Goal: Task Accomplishment & Management: Manage account settings

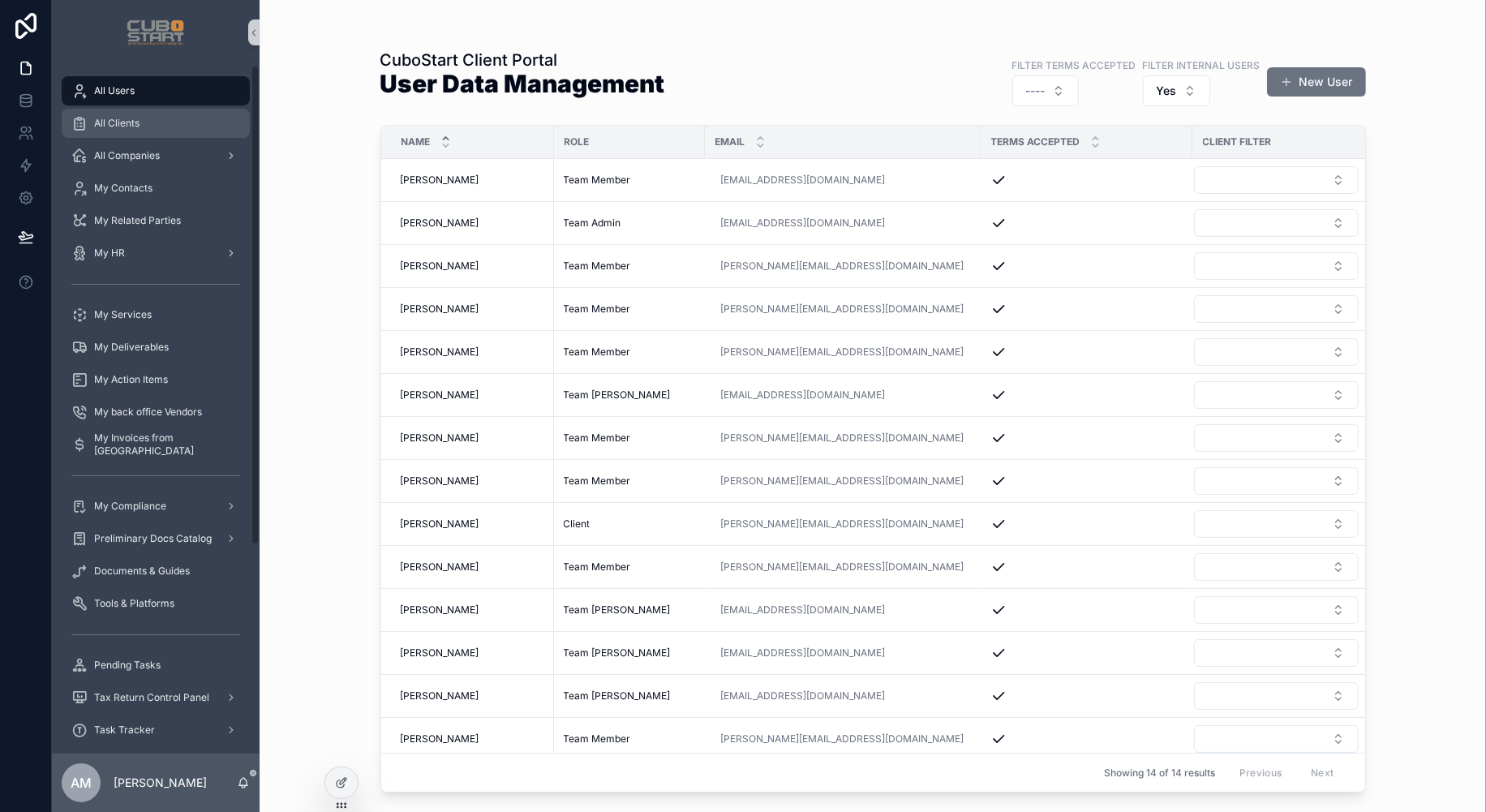
click at [115, 126] on span "All Clients" at bounding box center [117, 123] width 46 height 13
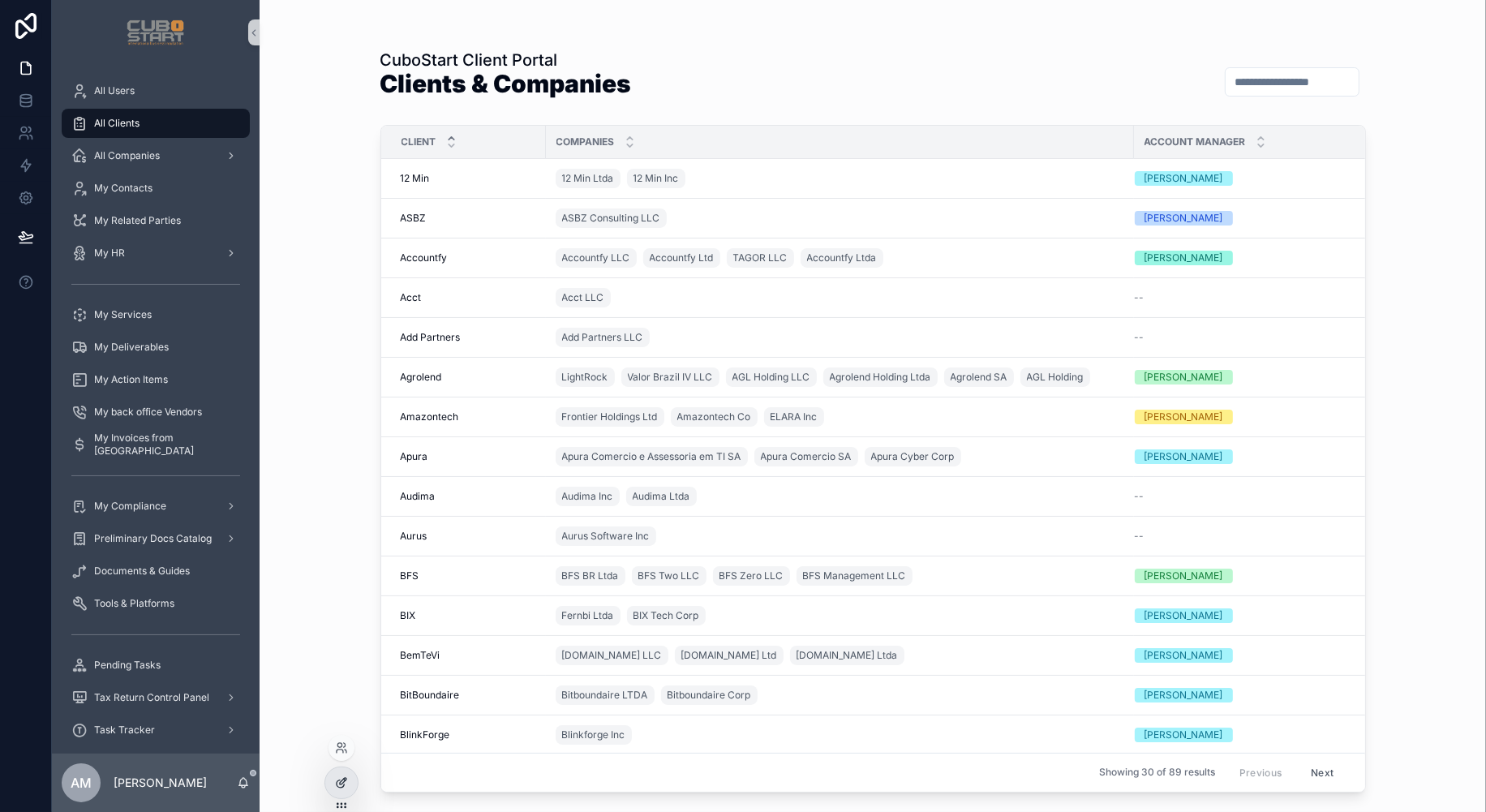
click at [343, 784] on icon at bounding box center [341, 782] width 13 height 13
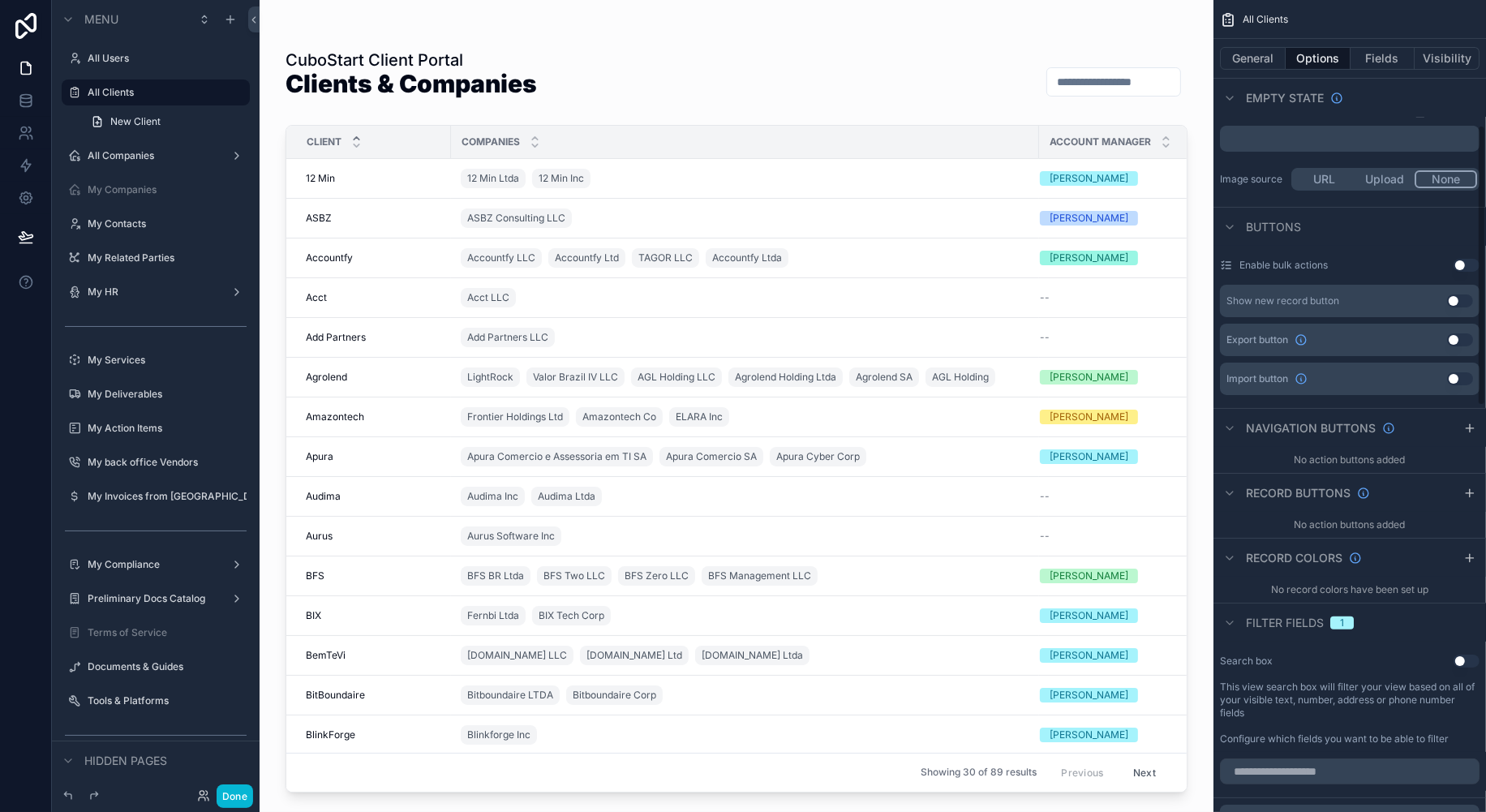
scroll to position [360, 0]
click at [1463, 337] on button "Use setting" at bounding box center [1460, 337] width 26 height 13
click at [1129, 86] on div "scrollable content" at bounding box center [736, 396] width 954 height 793
click at [1123, 86] on span "scrollable content" at bounding box center [1120, 82] width 13 height 13
click at [841, 70] on div "CuboStart Client Portal Clients & Companies Export" at bounding box center [736, 81] width 902 height 66
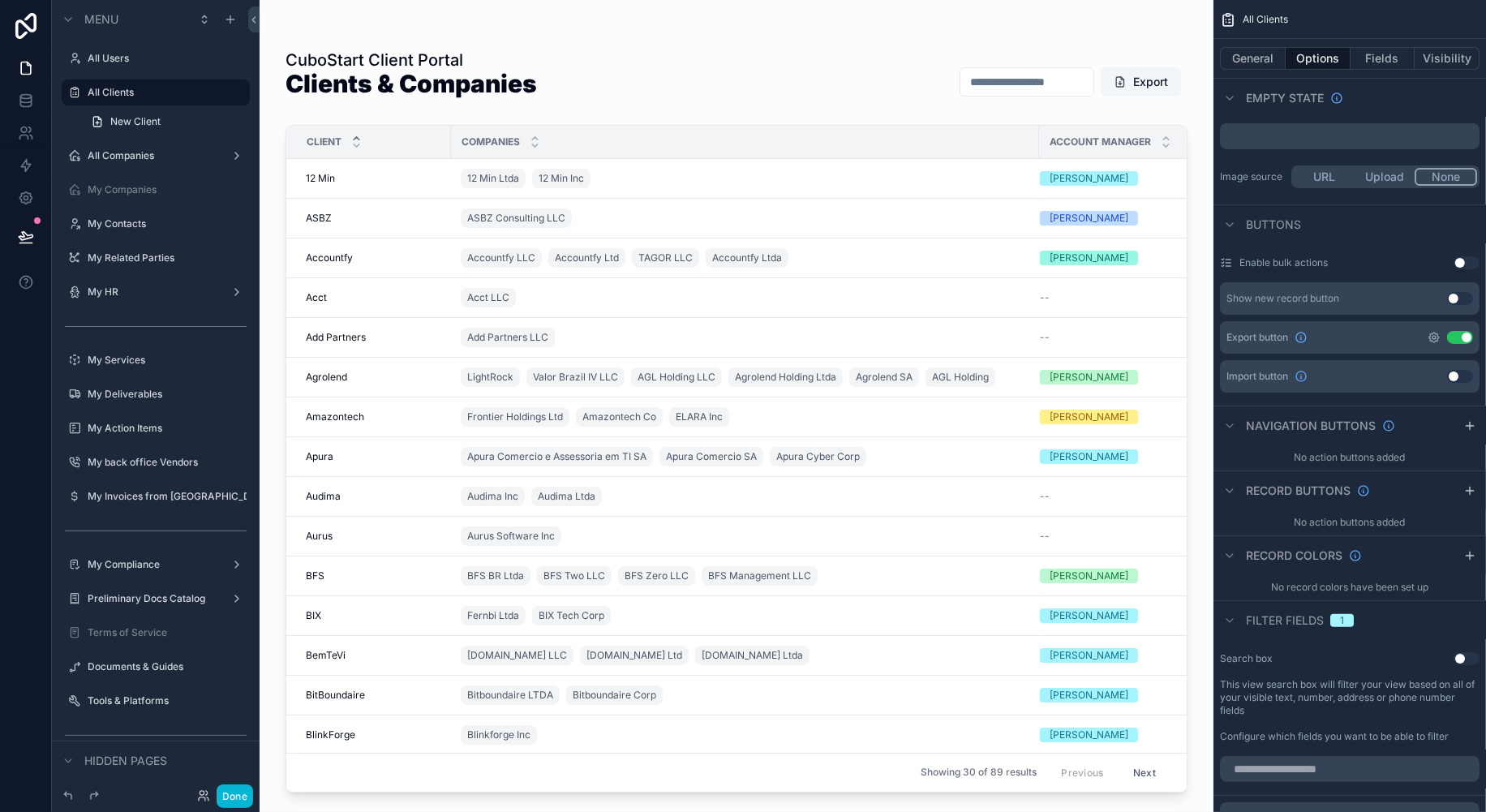
click at [1436, 338] on icon "scrollable content" at bounding box center [1434, 337] width 13 height 13
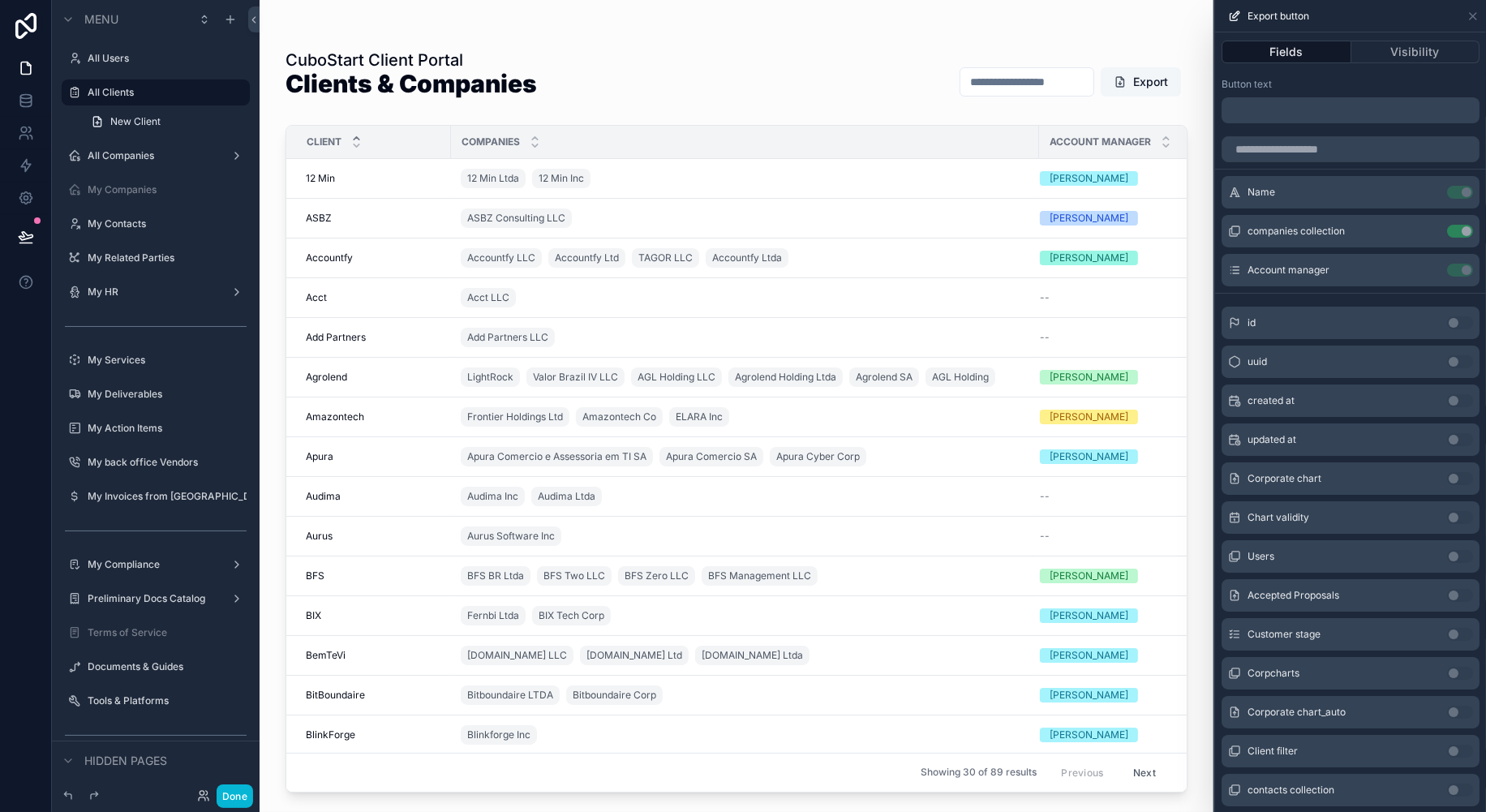
click at [1266, 108] on p "﻿" at bounding box center [1352, 110] width 248 height 19
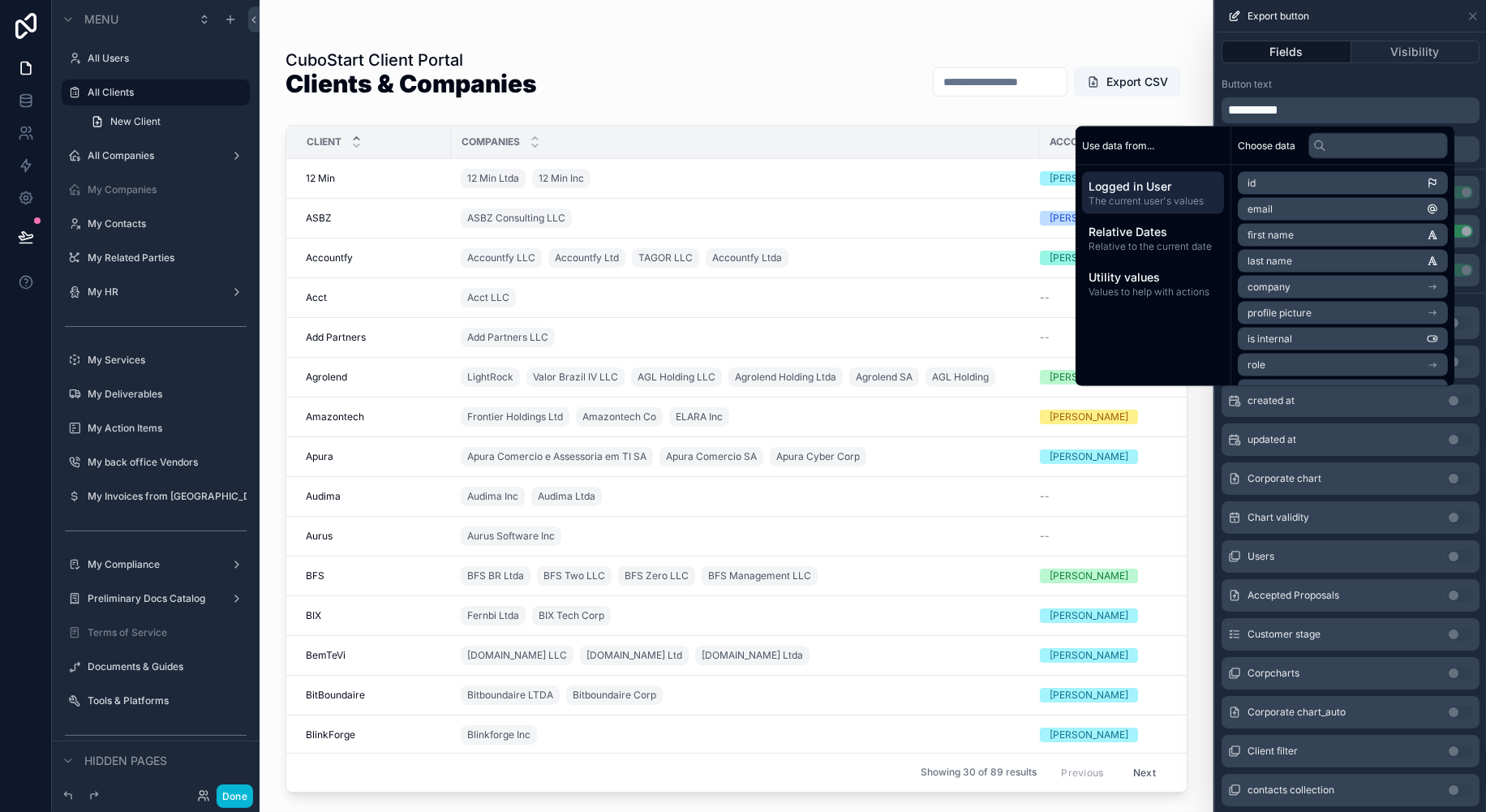
click at [1108, 37] on div "scrollable content" at bounding box center [736, 32] width 902 height 13
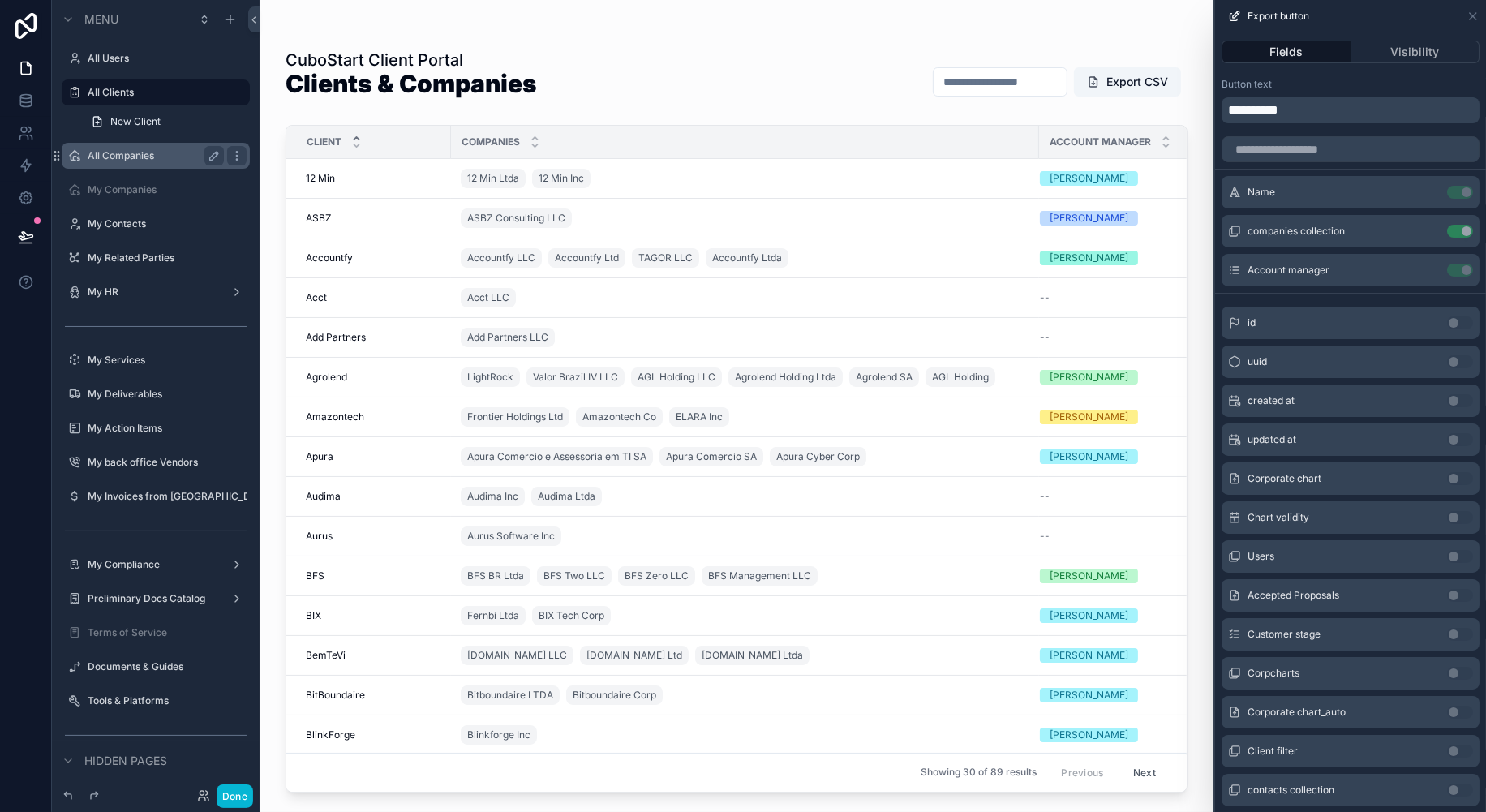
click at [100, 157] on label "All Companies" at bounding box center [152, 155] width 130 height 13
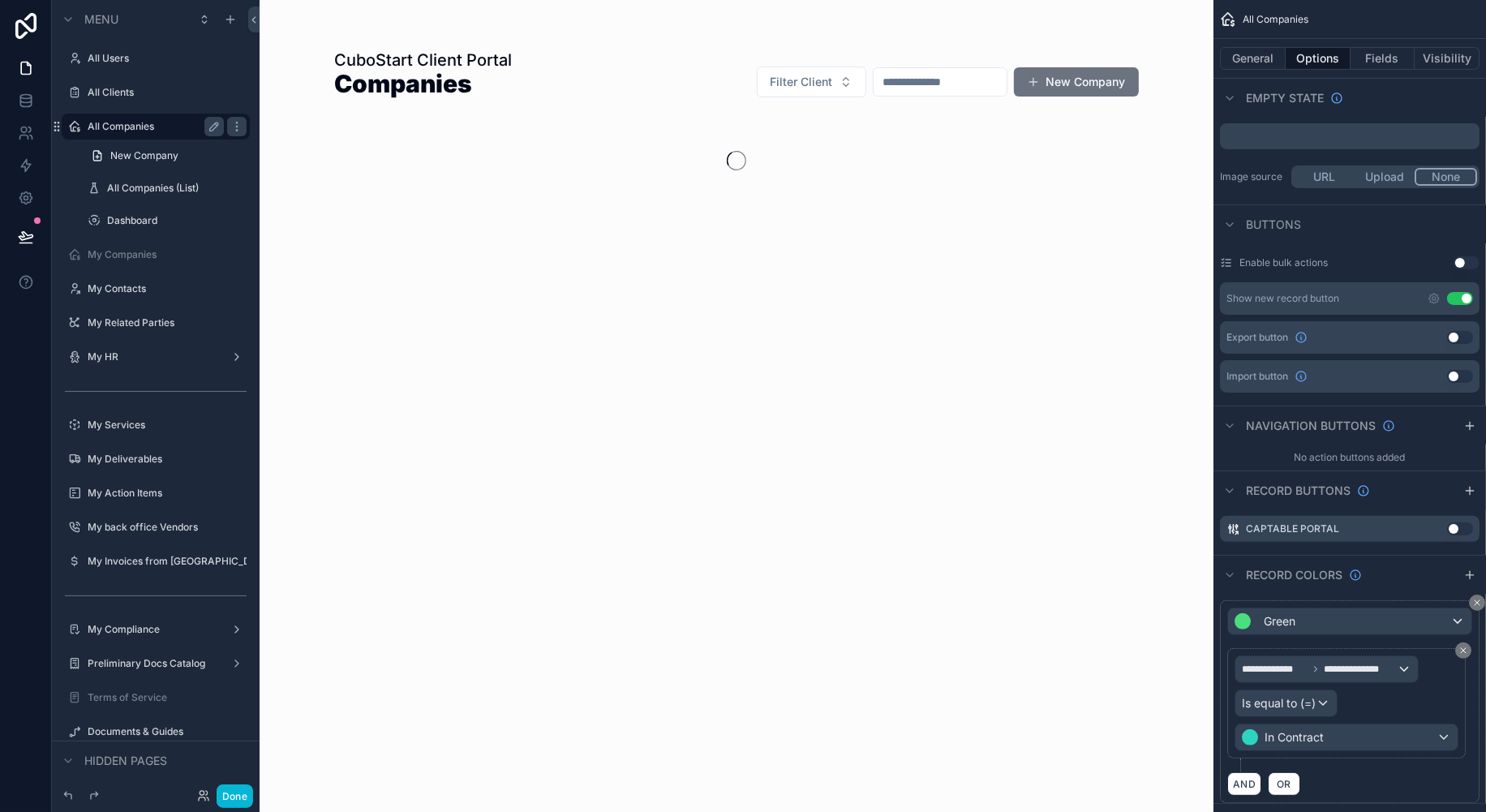
click at [1461, 335] on button "Use setting" at bounding box center [1460, 337] width 26 height 13
click at [1432, 337] on icon "scrollable content" at bounding box center [1434, 337] width 13 height 13
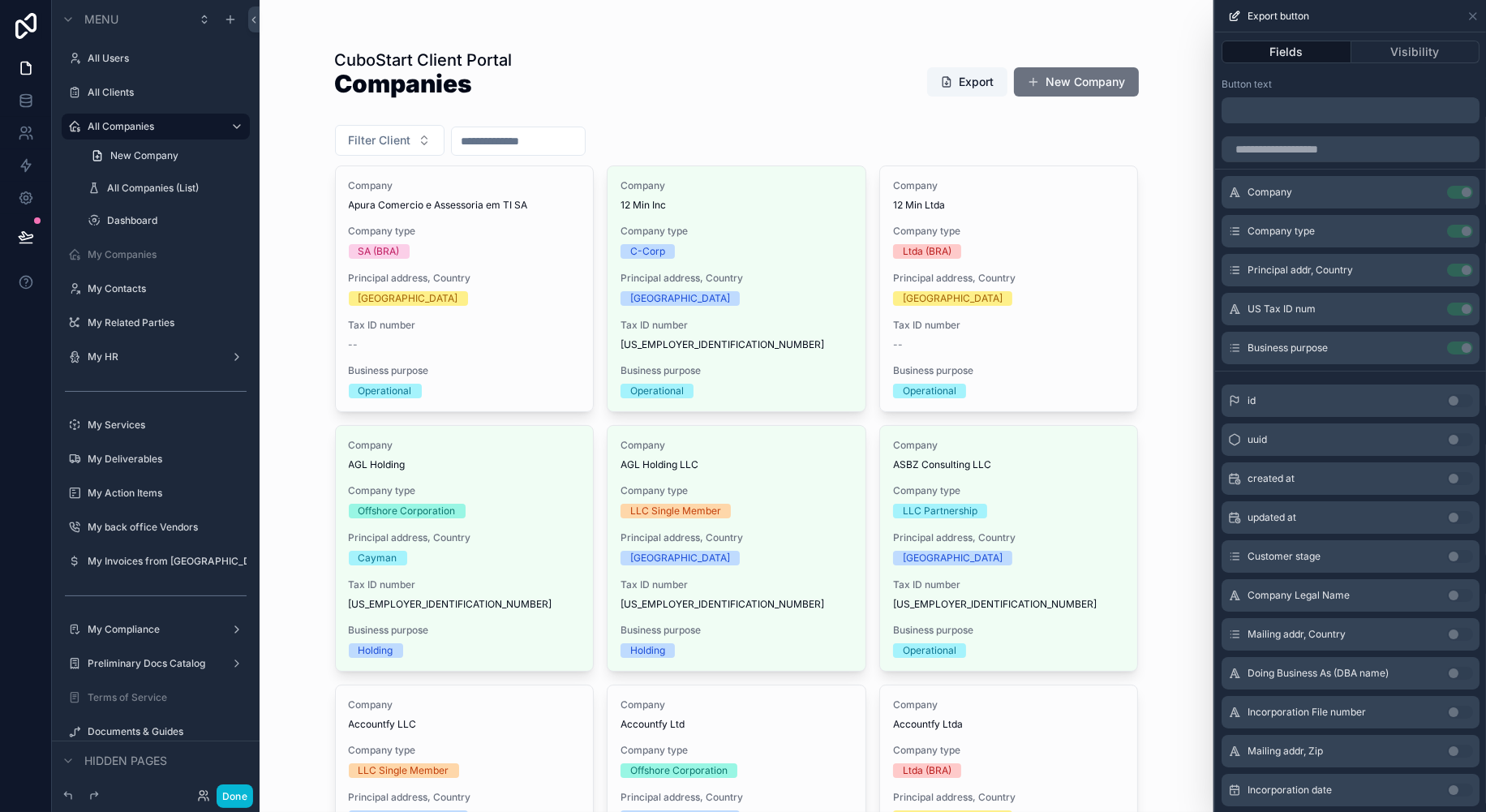
click at [1276, 110] on p "﻿" at bounding box center [1352, 110] width 248 height 19
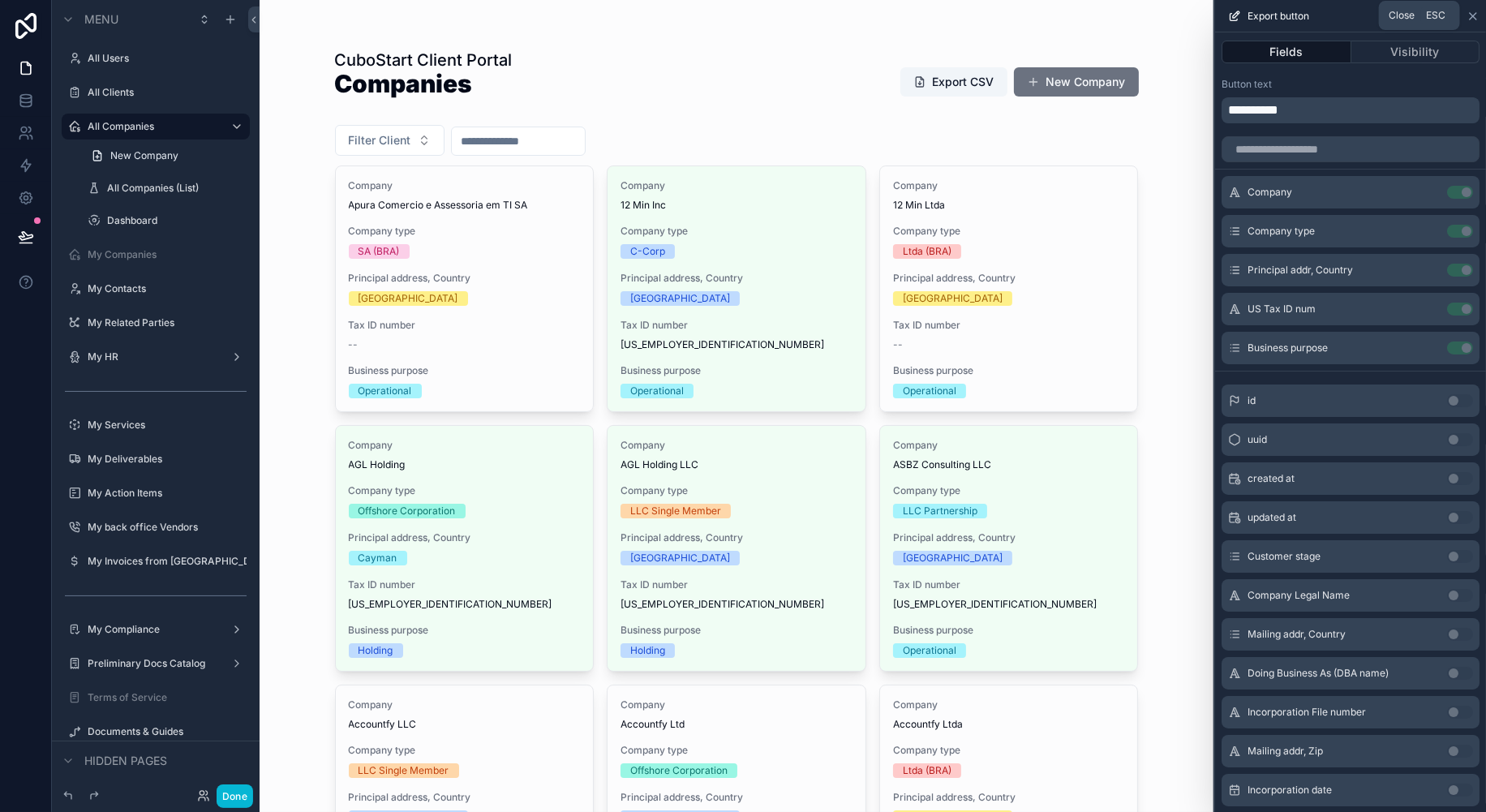
click at [1478, 16] on icon at bounding box center [1473, 16] width 13 height 13
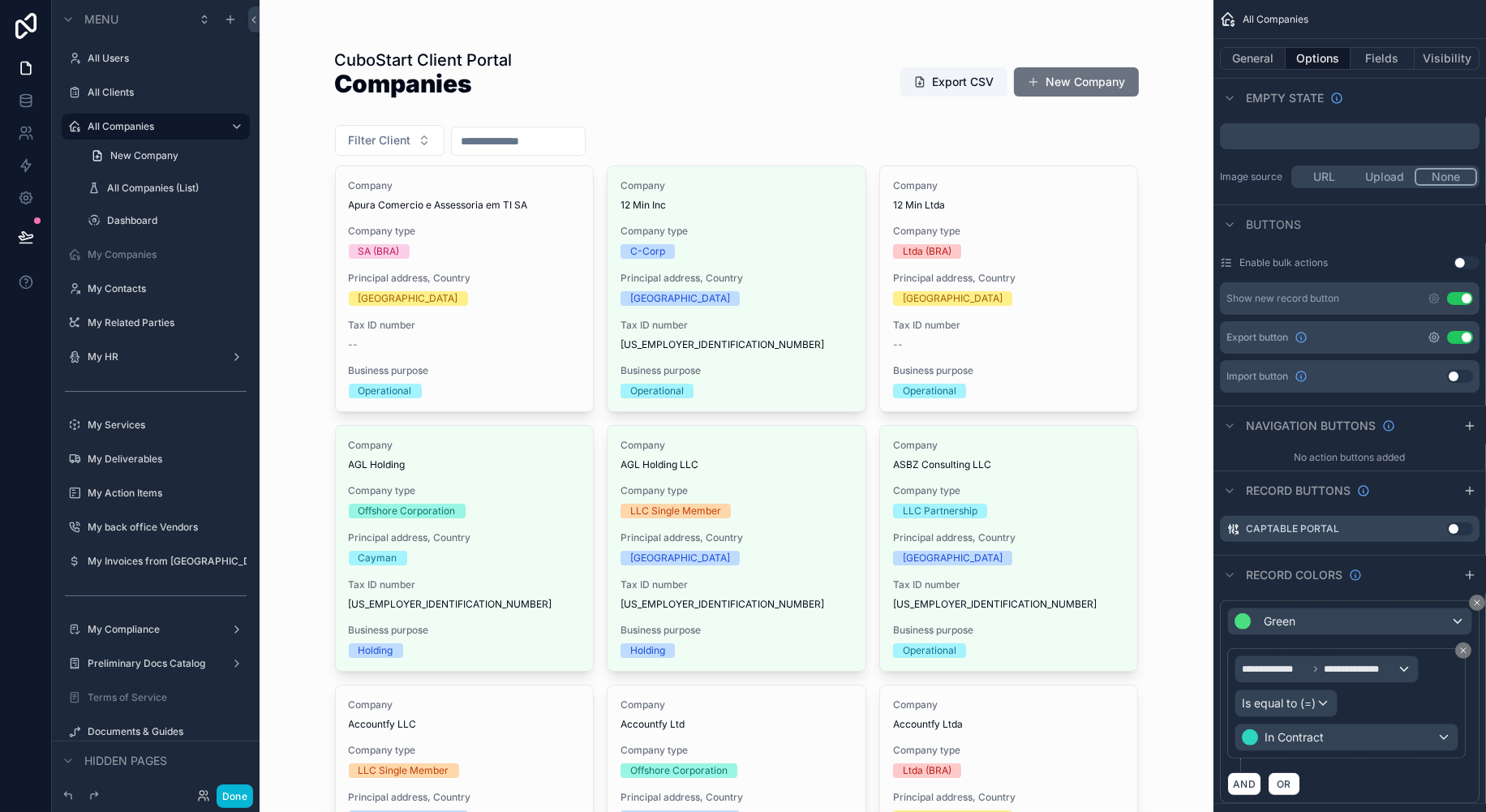
click at [1433, 336] on icon "scrollable content" at bounding box center [1434, 337] width 13 height 13
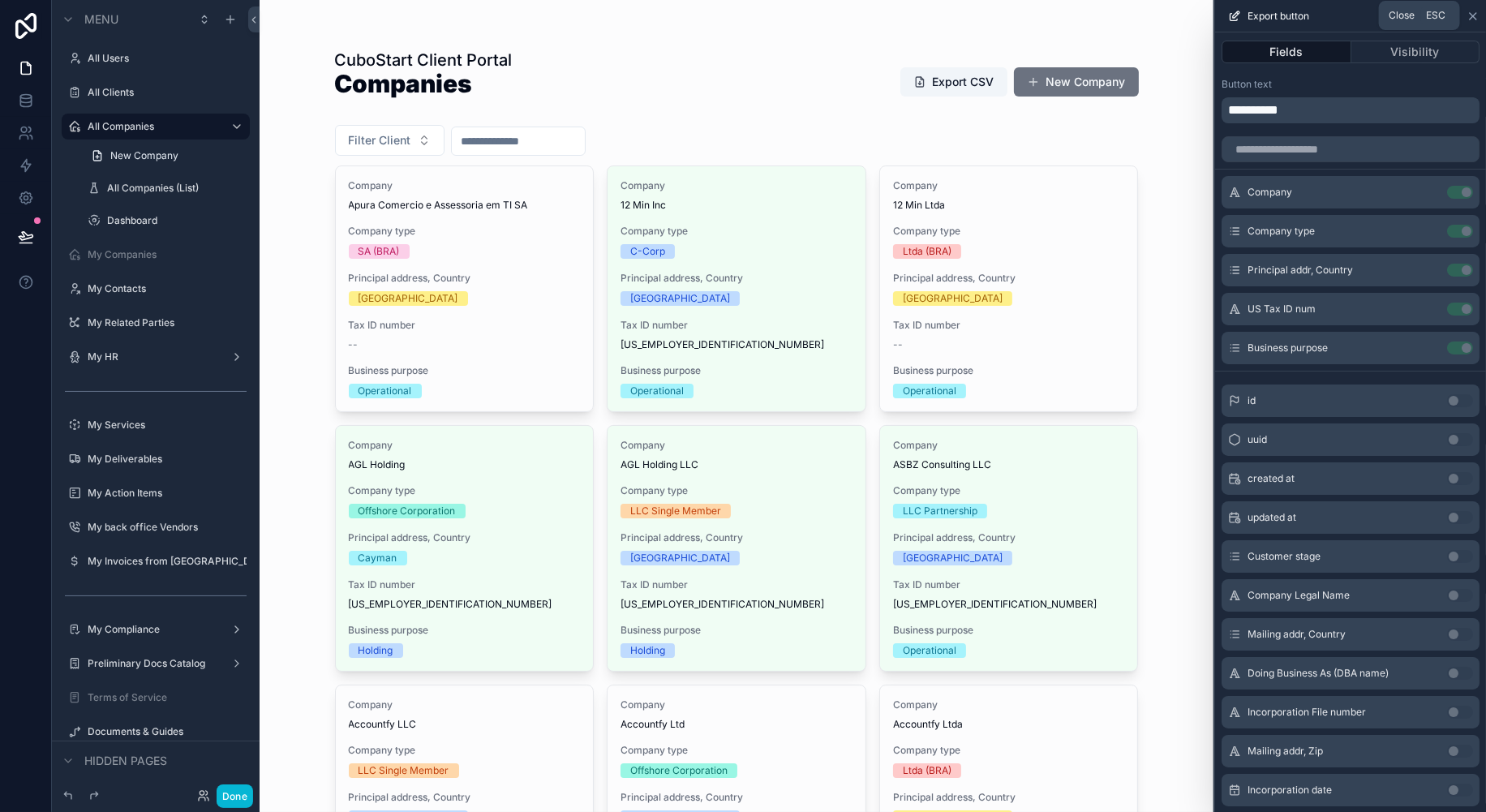
click at [1471, 11] on icon at bounding box center [1473, 16] width 13 height 13
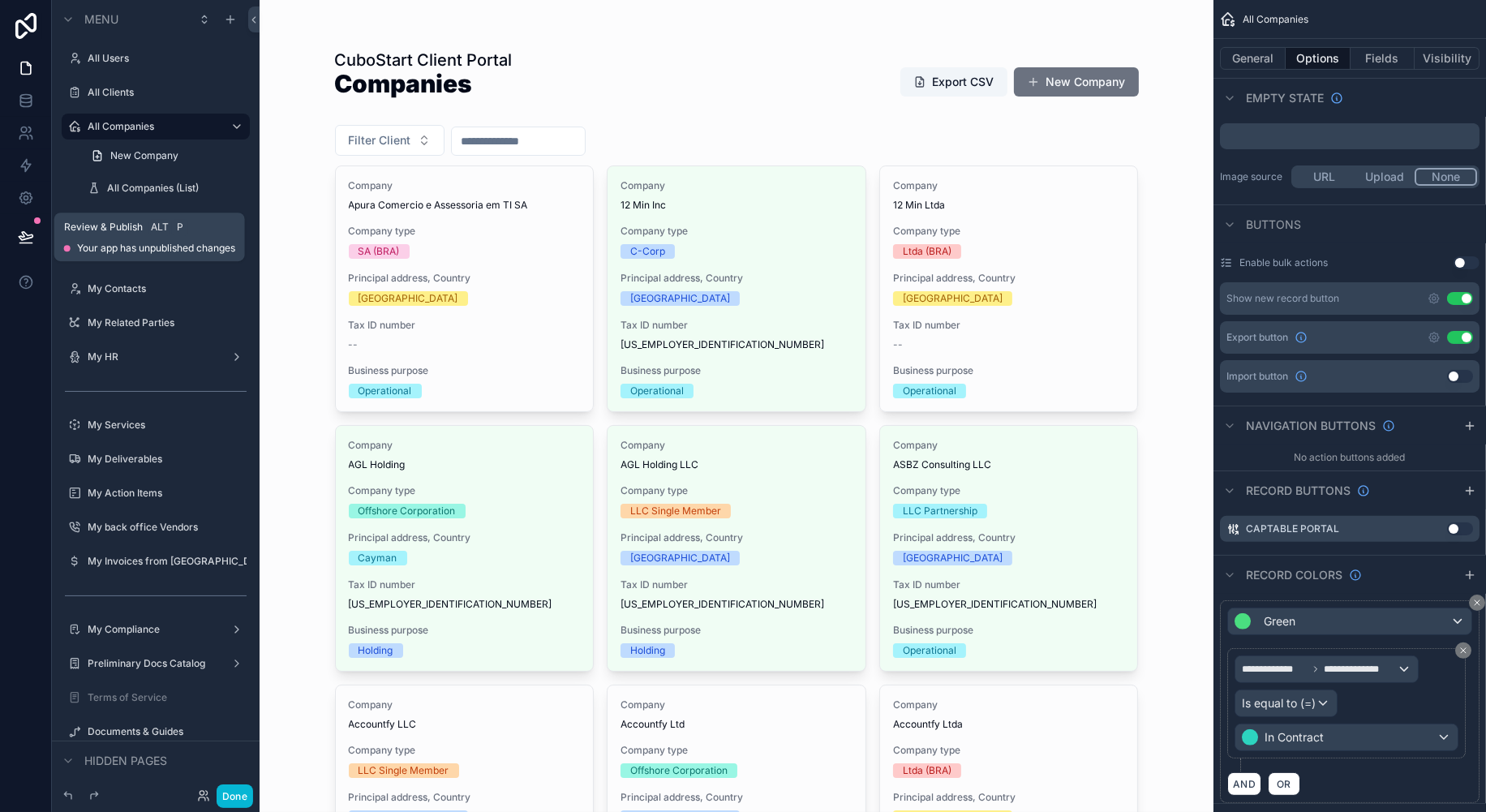
click at [26, 237] on icon at bounding box center [26, 236] width 16 height 16
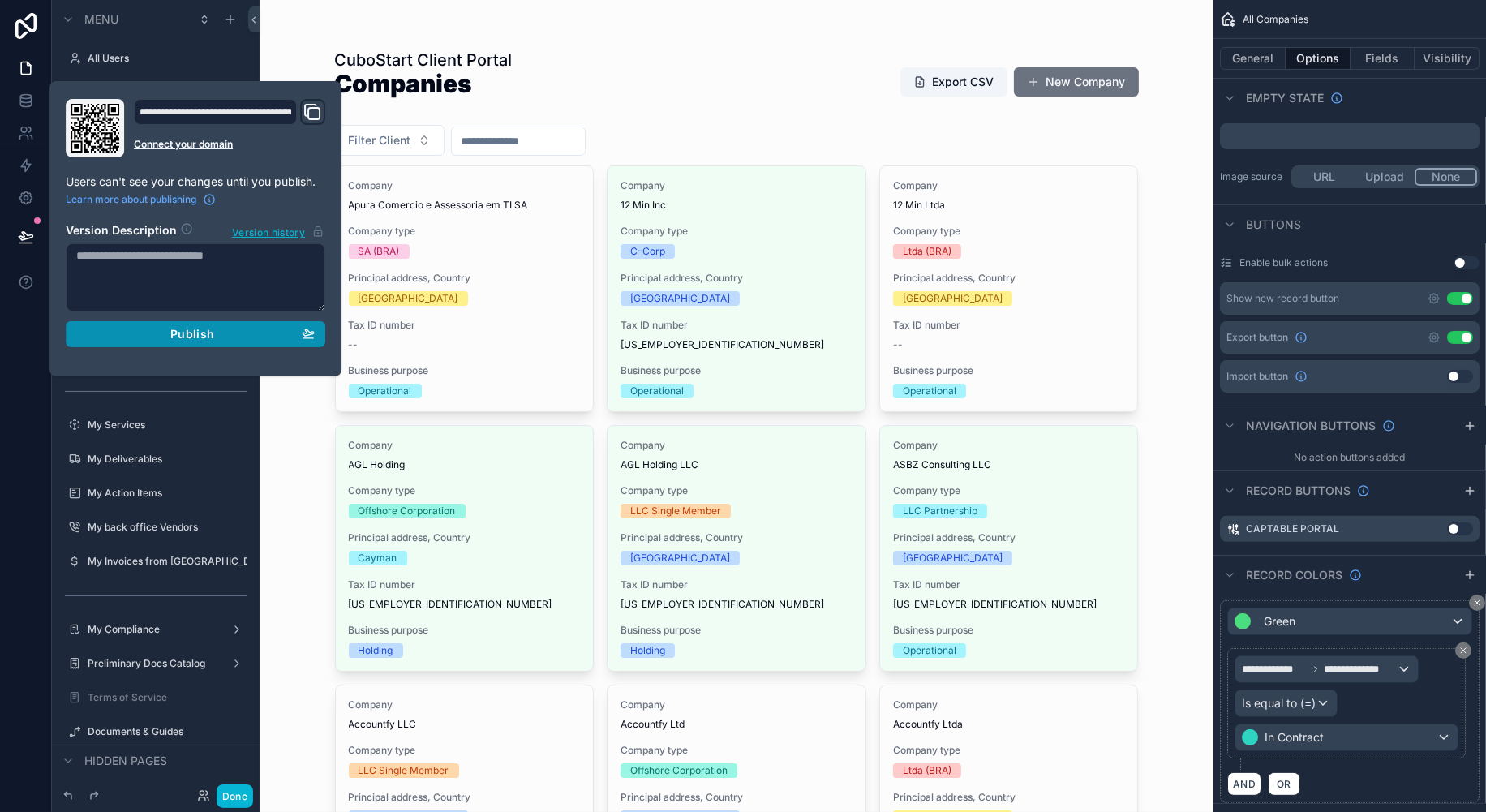
click at [212, 335] on span "Publish" at bounding box center [192, 334] width 44 height 15
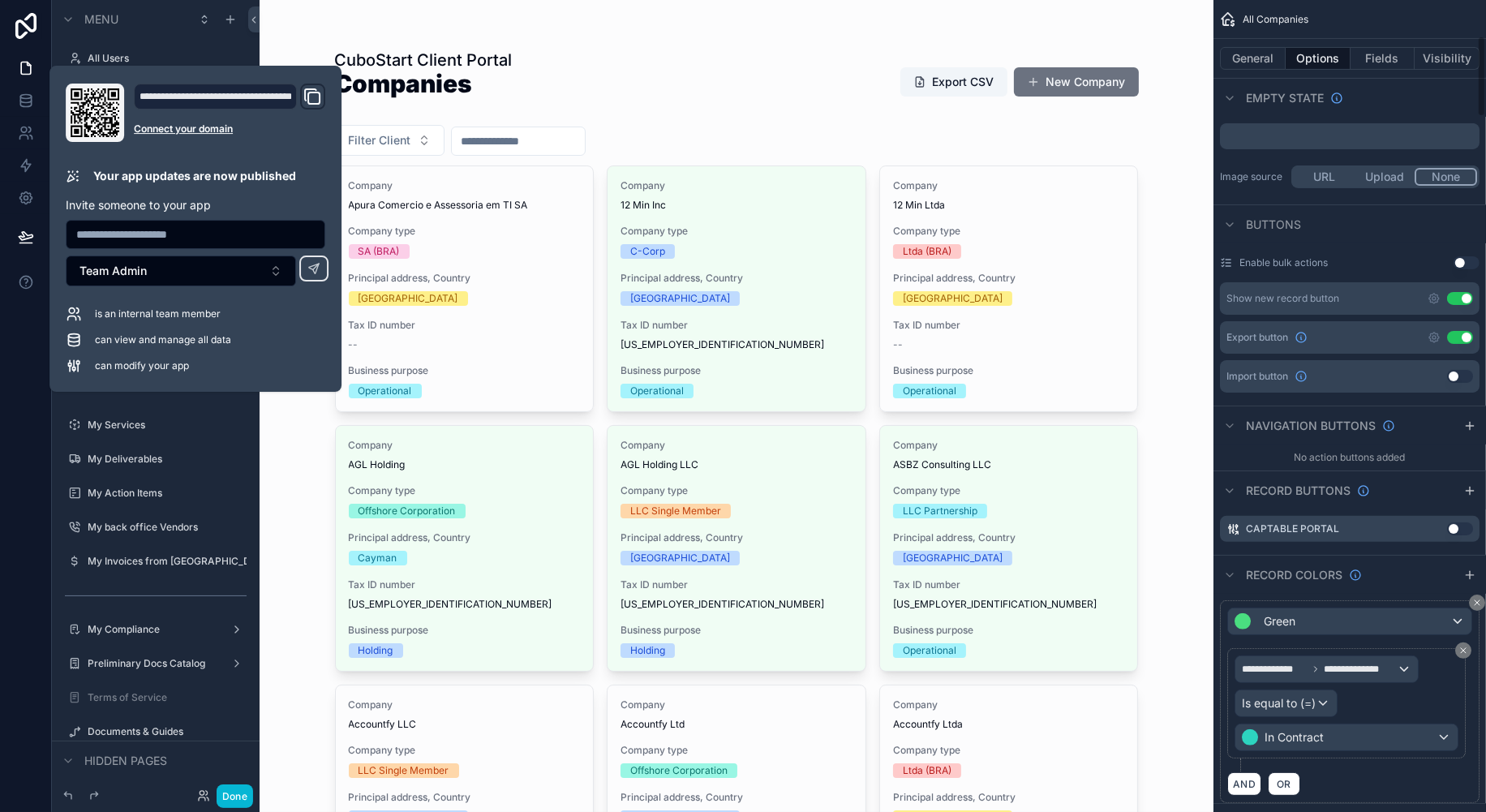
click at [788, 71] on div "CuboStart Client Portal Companies Export CSV New Company" at bounding box center [737, 81] width 804 height 66
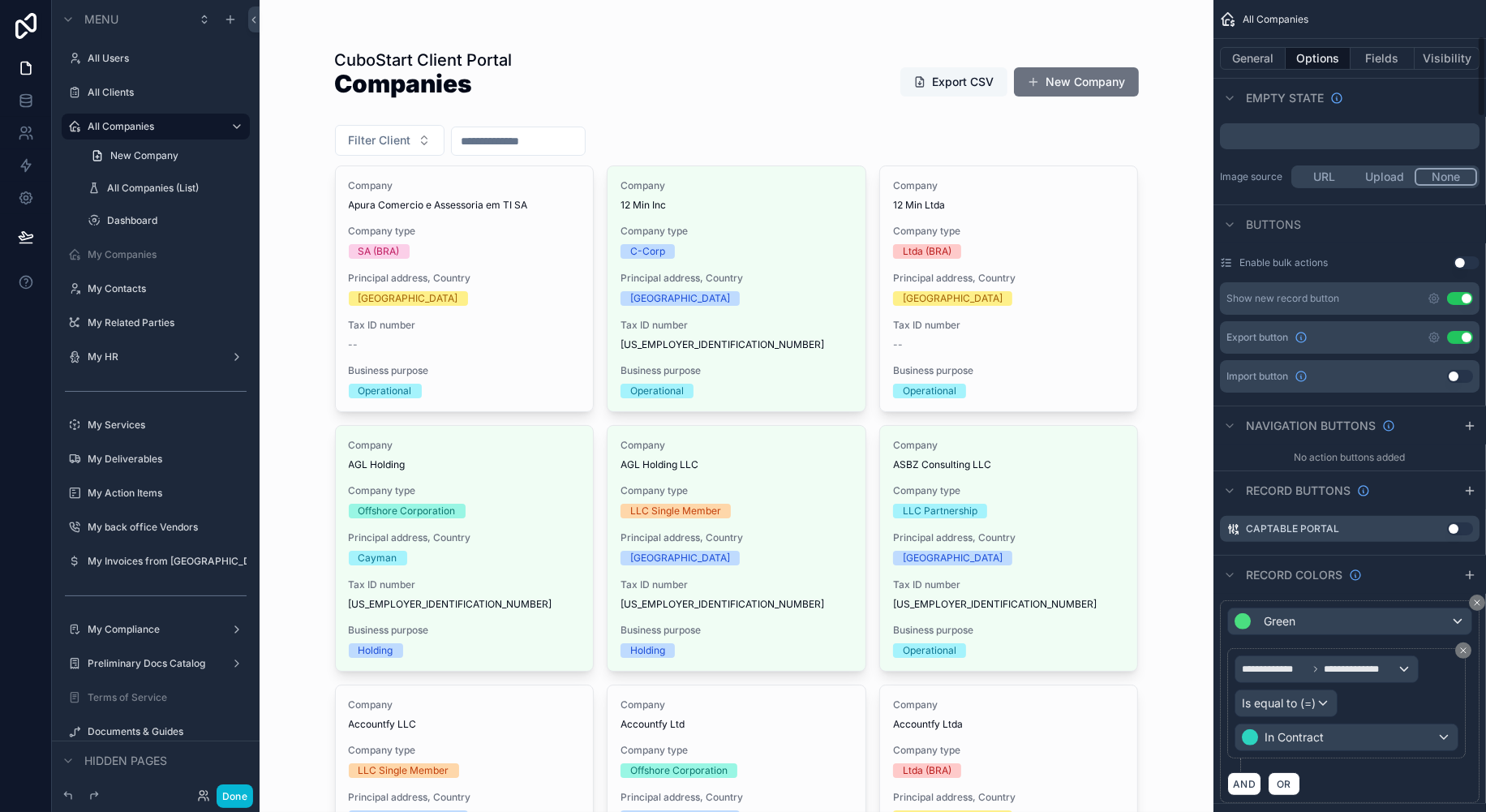
click at [946, 86] on button "Export CSV" at bounding box center [953, 81] width 107 height 29
click at [1161, 294] on div "CuboStart Client Portal Companies Export CSV New Company Filter Client Company …" at bounding box center [736, 406] width 954 height 812
click at [1431, 337] on icon "scrollable content" at bounding box center [1434, 337] width 13 height 13
